Goal: Information Seeking & Learning: Learn about a topic

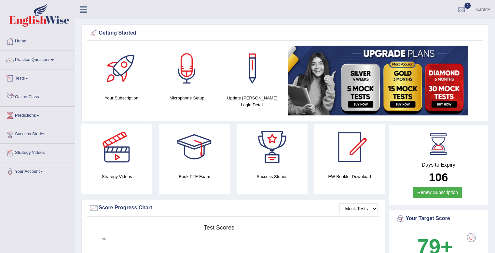
click at [30, 96] on link "Online Class" at bounding box center [37, 96] width 74 height 16
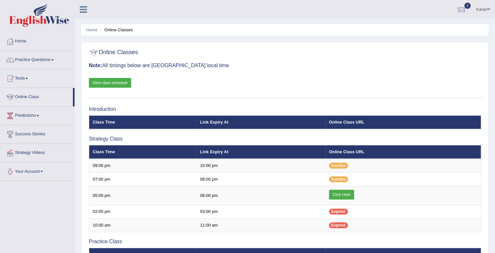
click at [99, 86] on link "View class schedule" at bounding box center [110, 83] width 42 height 10
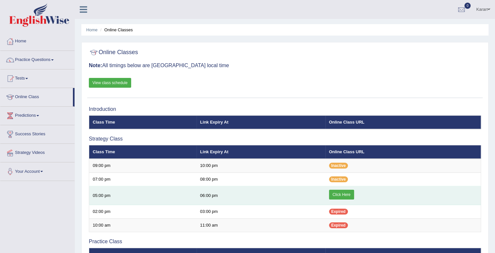
click at [350, 193] on link "Click Here" at bounding box center [341, 195] width 25 height 10
